Goal: Task Accomplishment & Management: Use online tool/utility

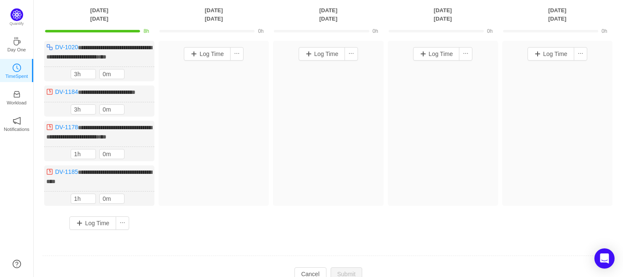
scroll to position [70, 0]
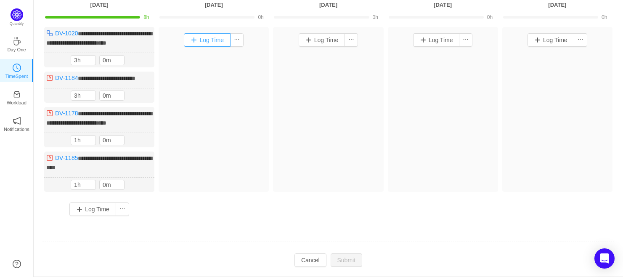
click at [197, 39] on button "Log Time" at bounding box center [207, 39] width 47 height 13
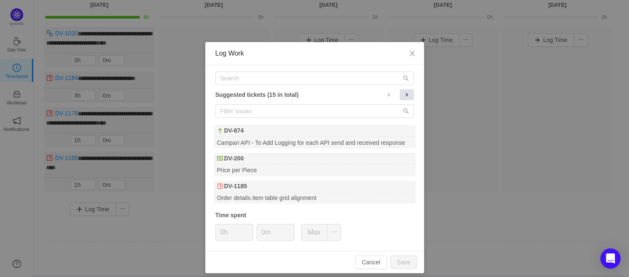
click at [404, 95] on span at bounding box center [407, 94] width 7 height 7
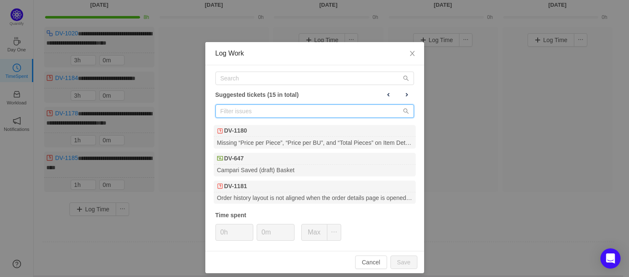
click at [246, 109] on input "text" at bounding box center [314, 110] width 199 height 13
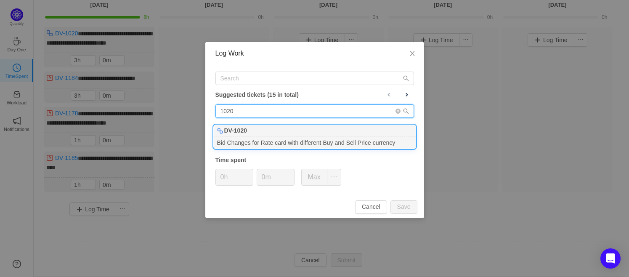
type input "1020"
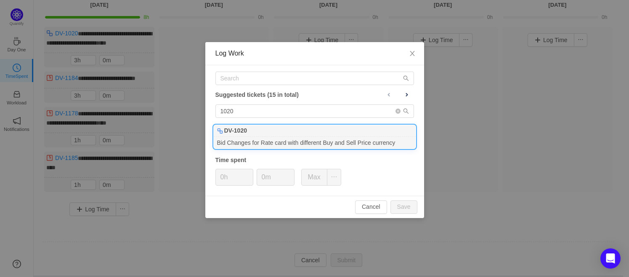
click at [246, 138] on div "Bid Changes for Rate card with different Buy and Sell Price currency" at bounding box center [315, 142] width 202 height 11
type input "8h"
click at [399, 205] on button "Save" at bounding box center [404, 206] width 27 height 13
type input "0h"
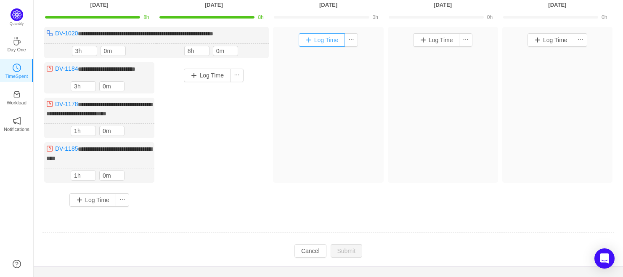
click at [325, 40] on button "Log Time" at bounding box center [322, 39] width 47 height 13
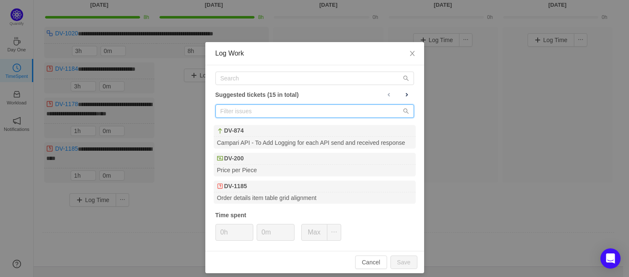
click at [302, 111] on input "text" at bounding box center [314, 110] width 199 height 13
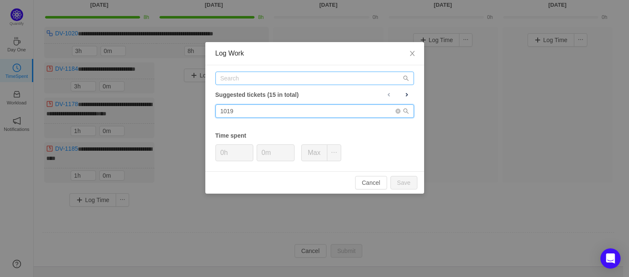
type input "1019"
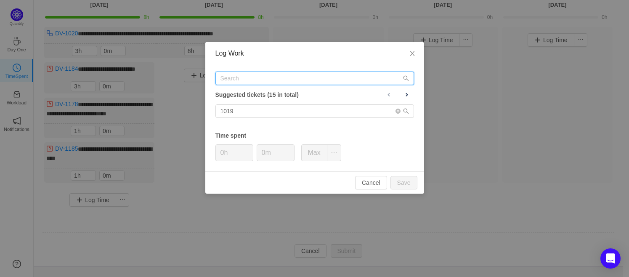
click at [252, 80] on input "text" at bounding box center [314, 78] width 199 height 13
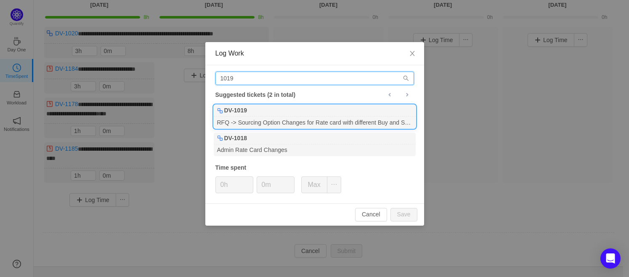
type input "1019"
click at [243, 112] on b "DV-1019" at bounding box center [235, 110] width 23 height 9
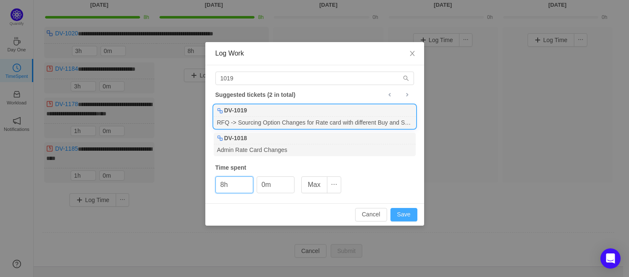
click at [399, 213] on button "Save" at bounding box center [404, 214] width 27 height 13
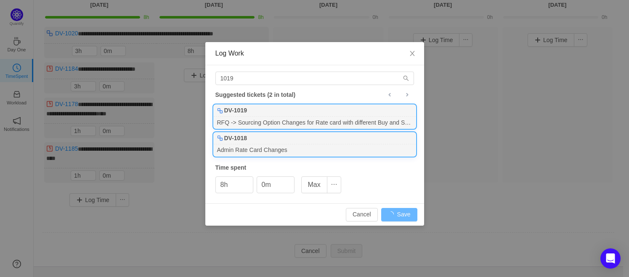
type input "0h"
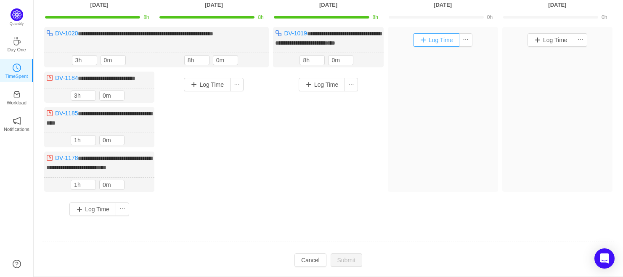
click at [435, 40] on button "Log Time" at bounding box center [436, 39] width 47 height 13
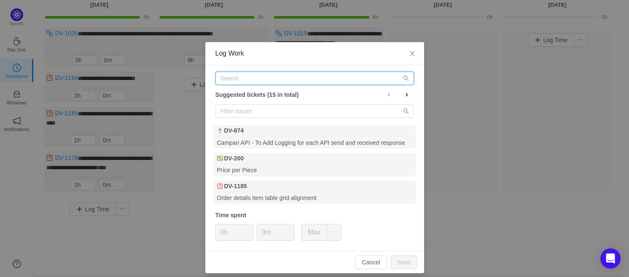
click at [236, 75] on input "text" at bounding box center [314, 78] width 199 height 13
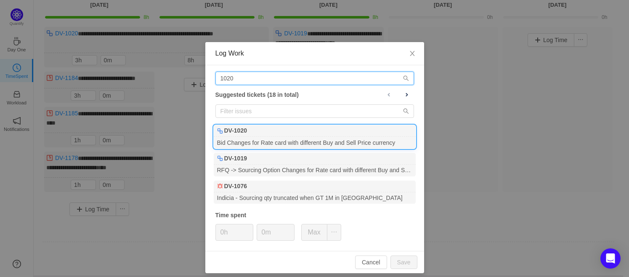
type input "1020"
click at [234, 129] on b "DV-1020" at bounding box center [235, 130] width 23 height 9
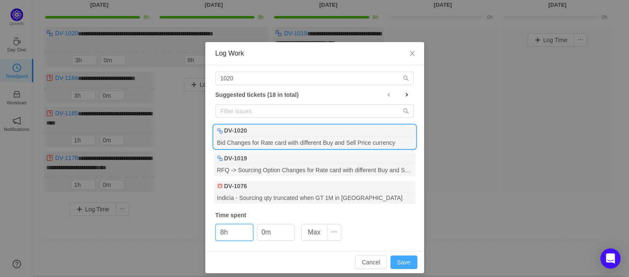
click at [407, 258] on button "Save" at bounding box center [404, 261] width 27 height 13
type input "0h"
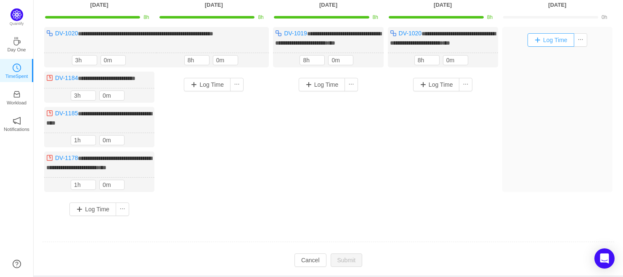
click at [538, 40] on button "Log Time" at bounding box center [551, 39] width 47 height 13
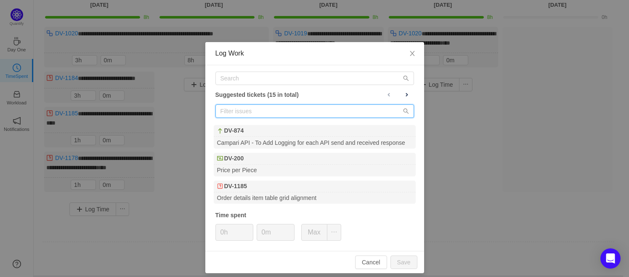
click at [234, 110] on input "text" at bounding box center [314, 110] width 199 height 13
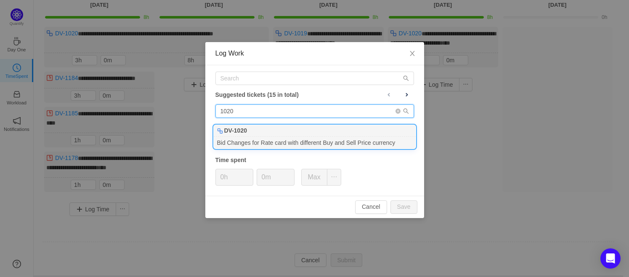
type input "1020"
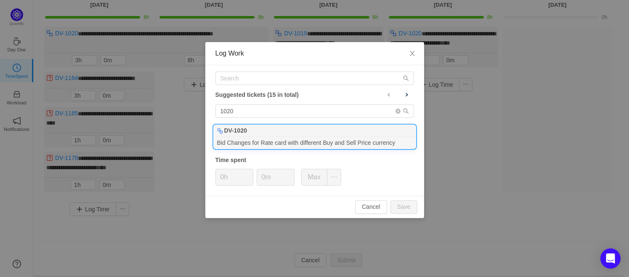
click at [237, 126] on b "DV-1020" at bounding box center [235, 130] width 23 height 9
type input "8h"
click at [406, 203] on button "Save" at bounding box center [404, 206] width 27 height 13
type input "0h"
